Goal: Information Seeking & Learning: Learn about a topic

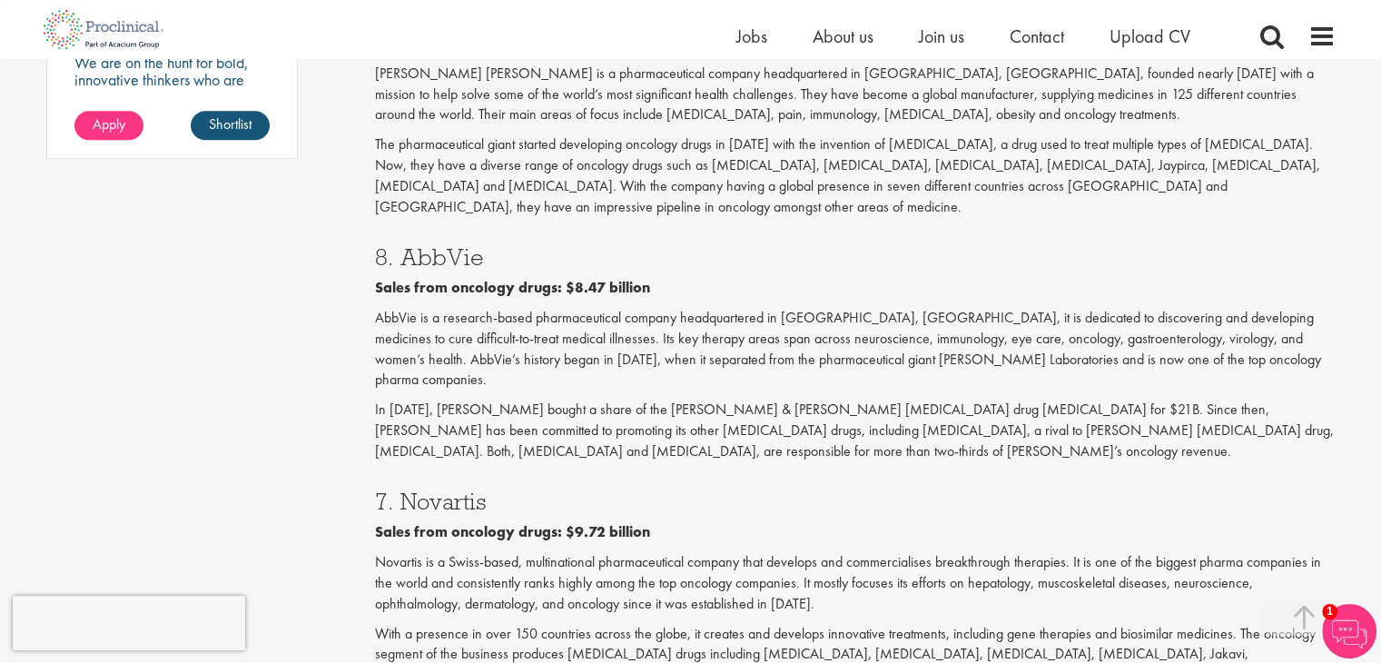
scroll to position [1967, 0]
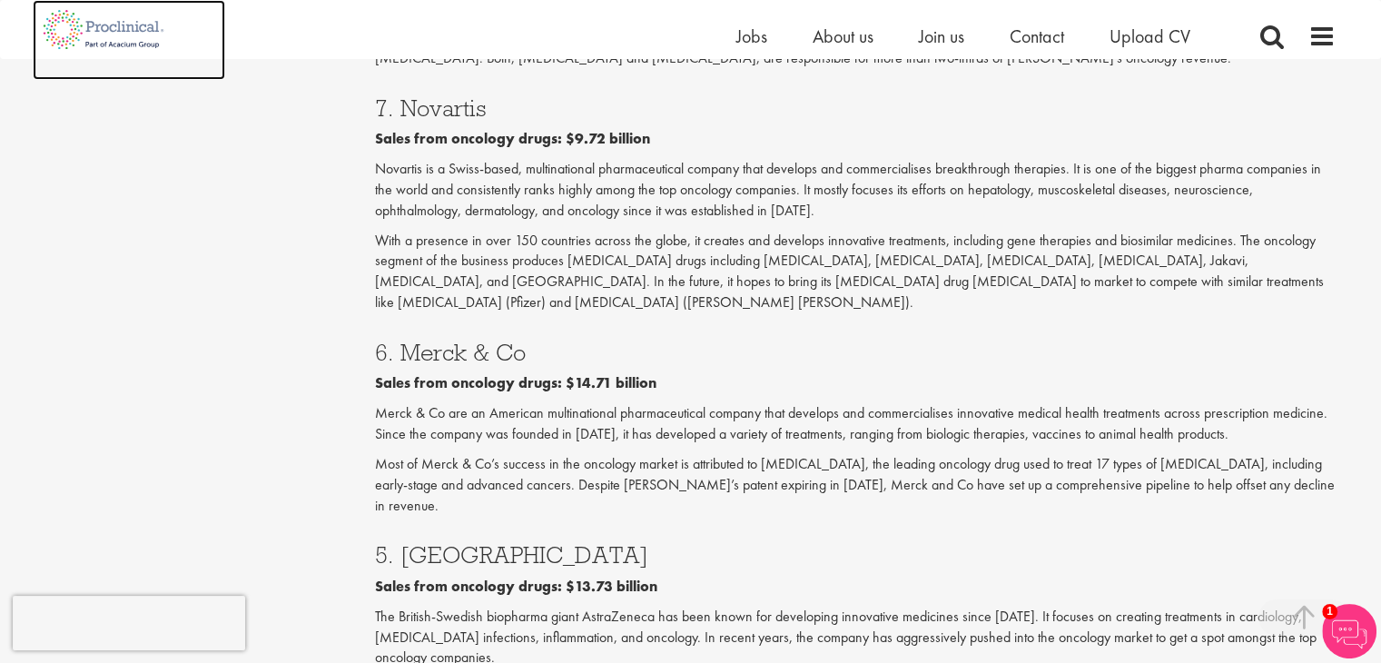
click at [152, 29] on img at bounding box center [104, 29] width 143 height 59
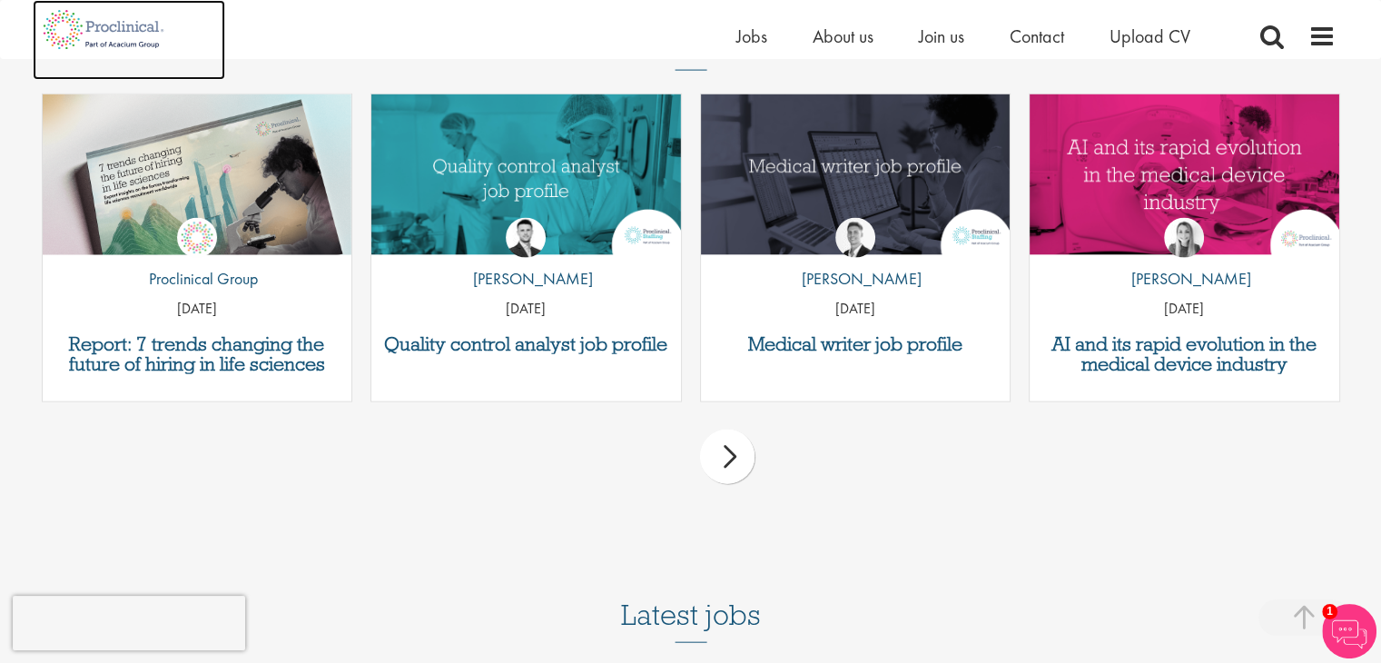
scroll to position [4975, 0]
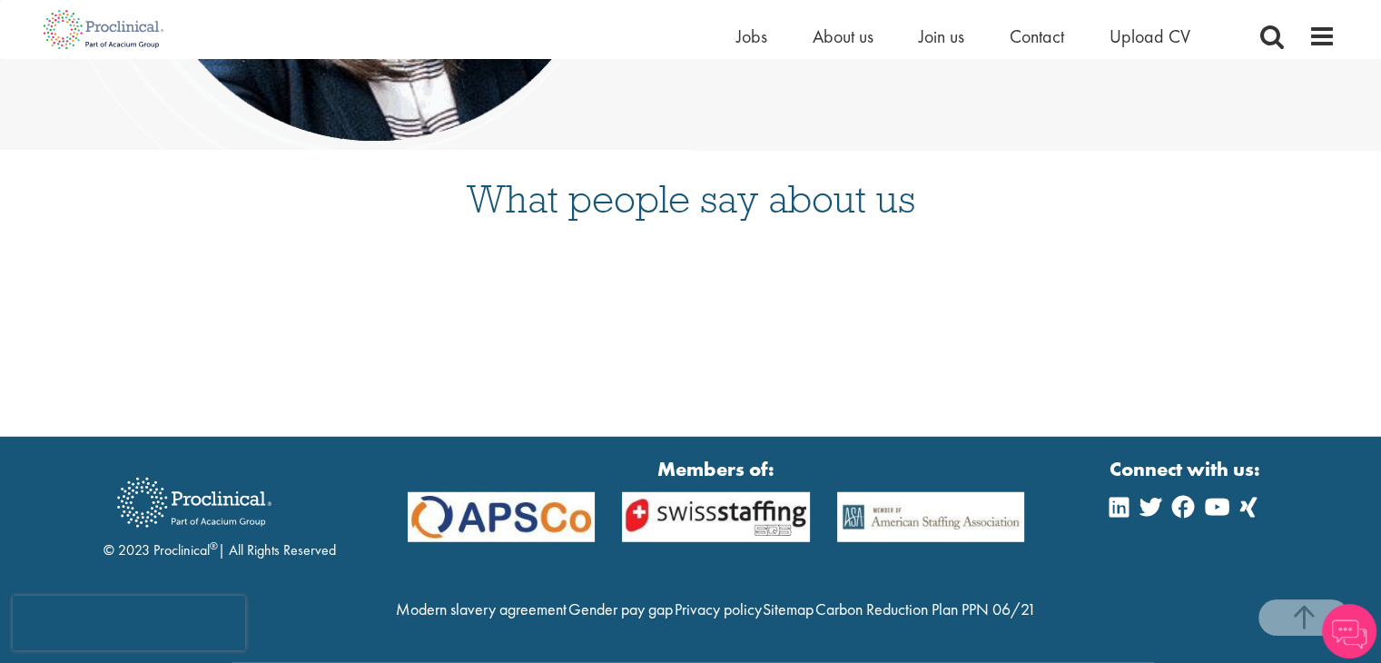
scroll to position [4733, 0]
click at [236, 179] on h3 "What people say about us" at bounding box center [690, 199] width 1381 height 40
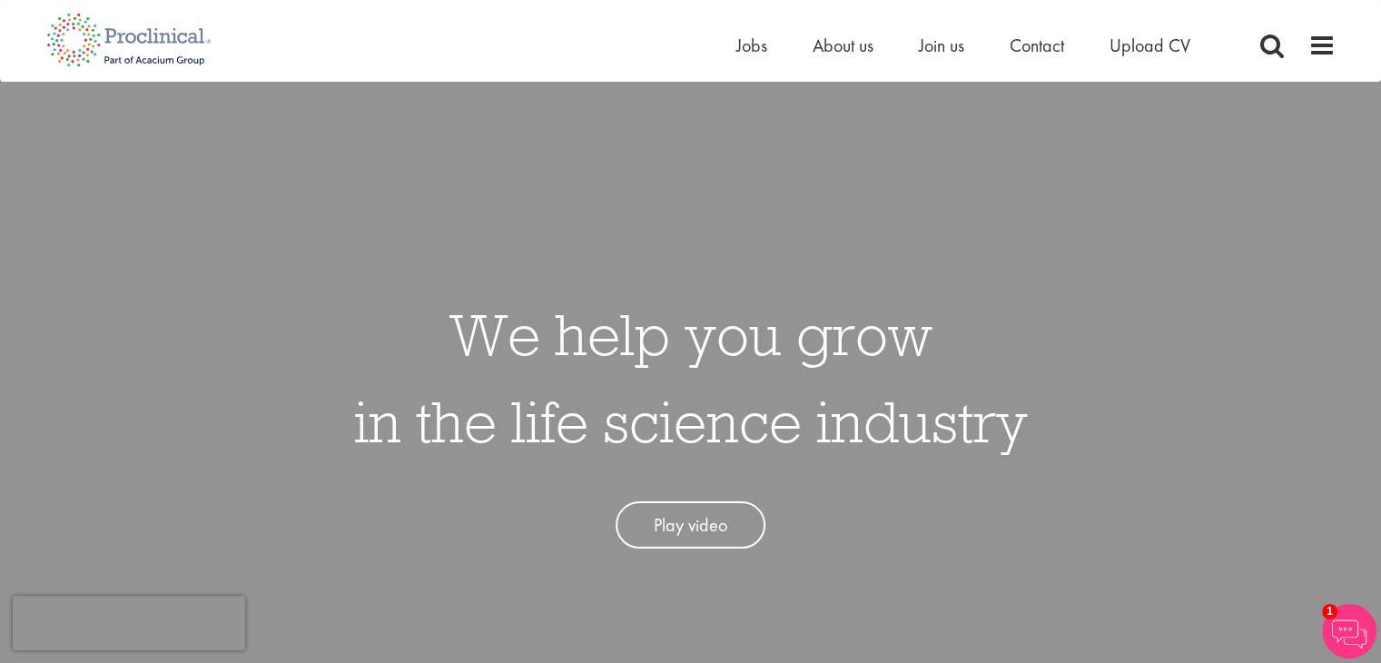
scroll to position [0, 0]
